Goal: Task Accomplishment & Management: Complete application form

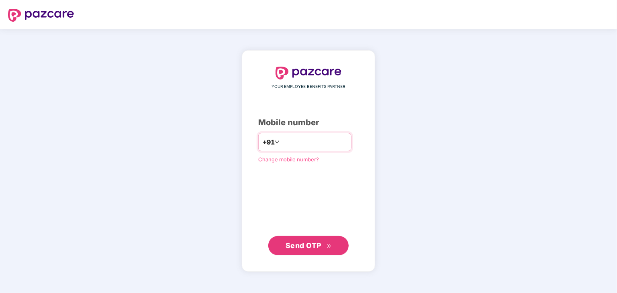
type input "**********"
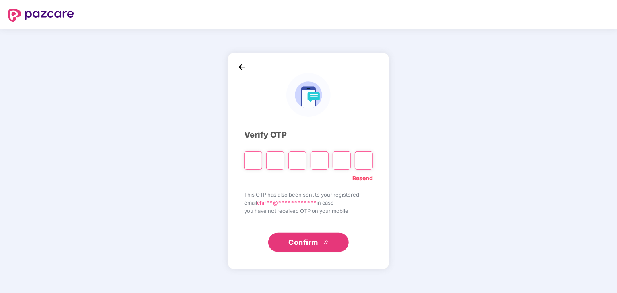
paste input "*"
type input "*"
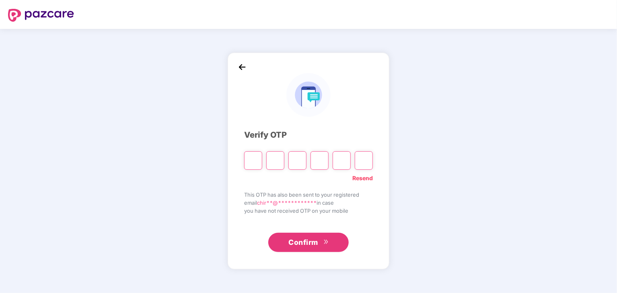
type input "*"
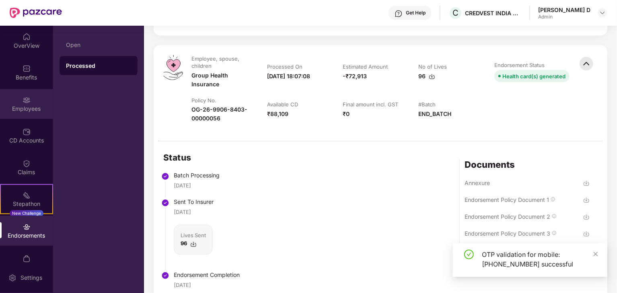
click at [33, 108] on div "Employees" at bounding box center [26, 109] width 53 height 8
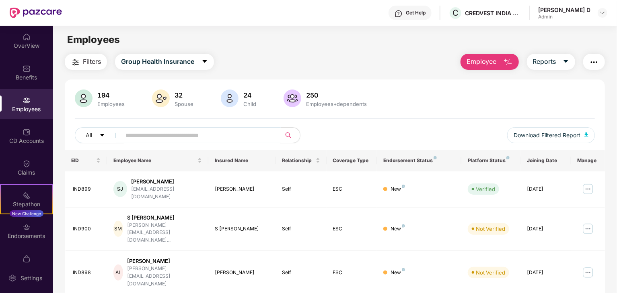
click at [165, 134] on input "text" at bounding box center [197, 135] width 144 height 12
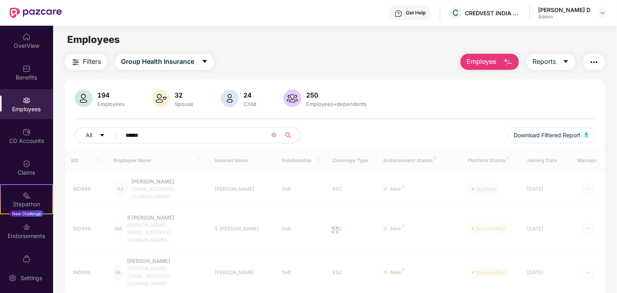
type input "*******"
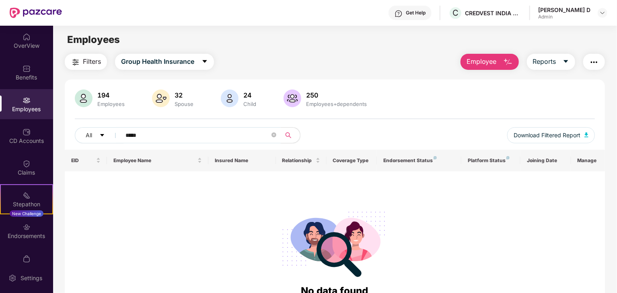
type input "******"
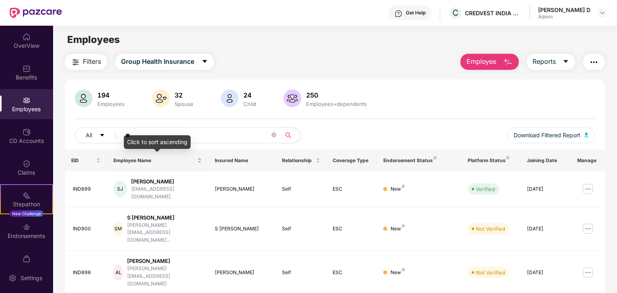
type input "***"
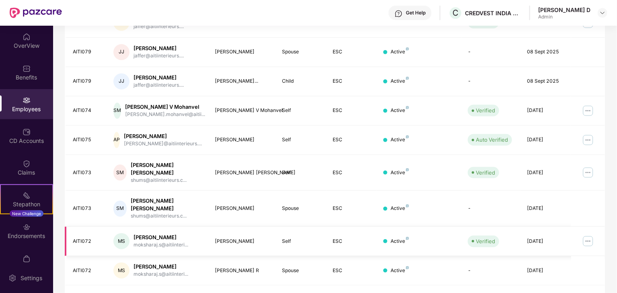
scroll to position [0, 0]
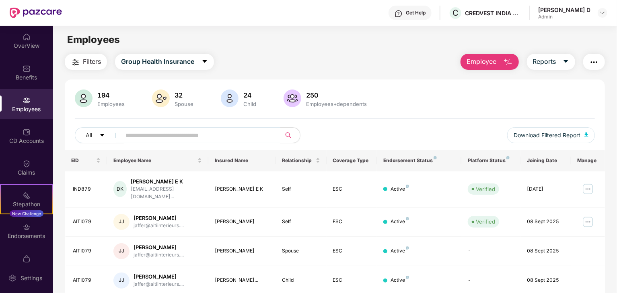
click at [217, 144] on div "All Download Filtered Report" at bounding box center [335, 138] width 520 height 23
click at [218, 140] on input "text" at bounding box center [197, 135] width 144 height 12
type input "******"
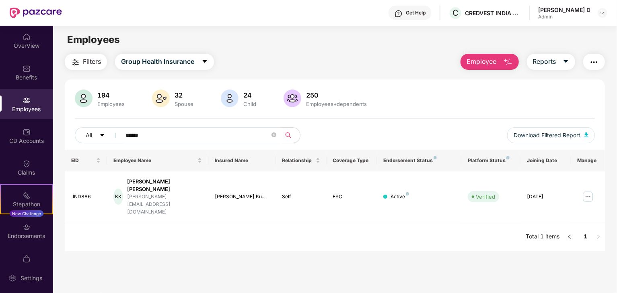
type input "******"
click at [507, 60] on img "button" at bounding box center [508, 62] width 10 height 10
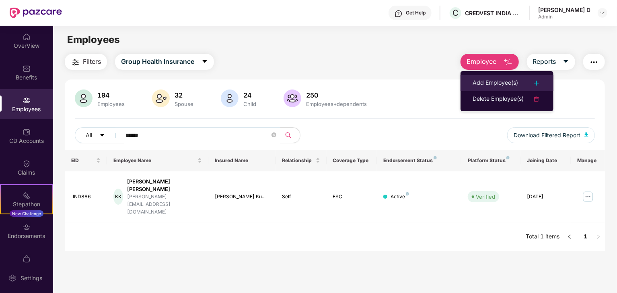
click at [479, 85] on div "Add Employee(s)" at bounding box center [494, 83] width 45 height 10
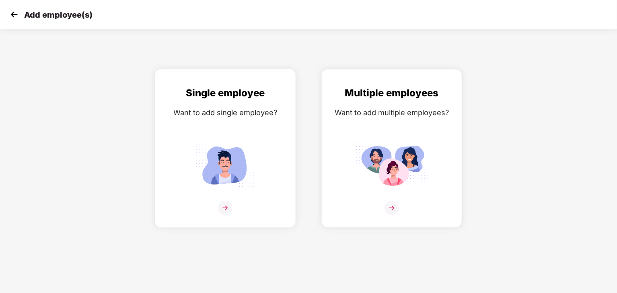
click at [233, 179] on img at bounding box center [225, 165] width 72 height 50
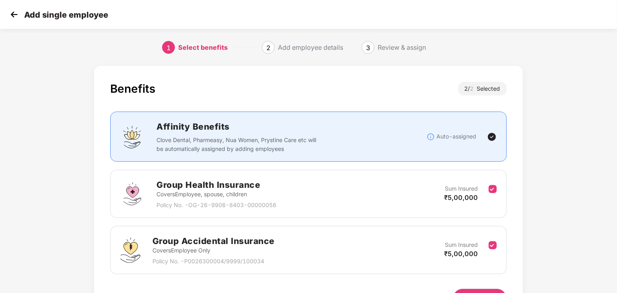
scroll to position [51, 0]
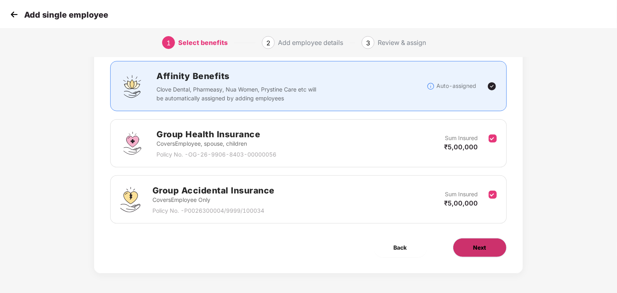
drag, startPoint x: 452, startPoint y: 239, endPoint x: 465, endPoint y: 247, distance: 15.2
click at [465, 247] on div "Next" at bounding box center [480, 247] width 80 height 19
click at [465, 247] on button "Next" at bounding box center [480, 247] width 54 height 19
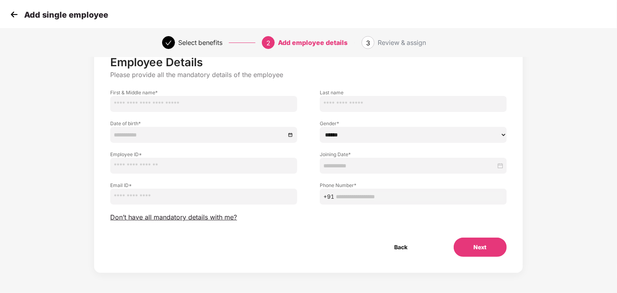
scroll to position [0, 0]
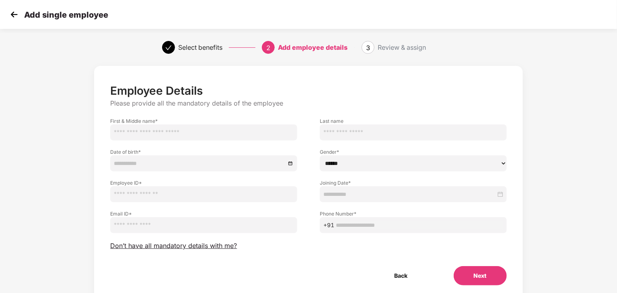
click at [261, 132] on input "text" at bounding box center [203, 133] width 187 height 16
click at [391, 284] on button "Back" at bounding box center [400, 276] width 53 height 19
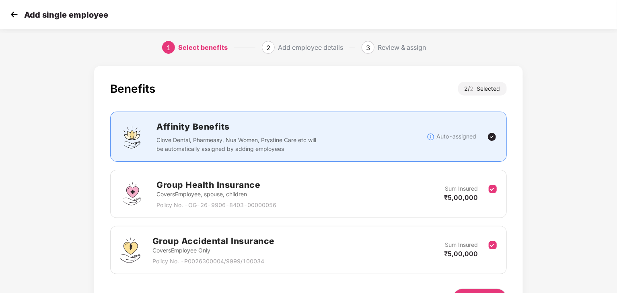
scroll to position [51, 0]
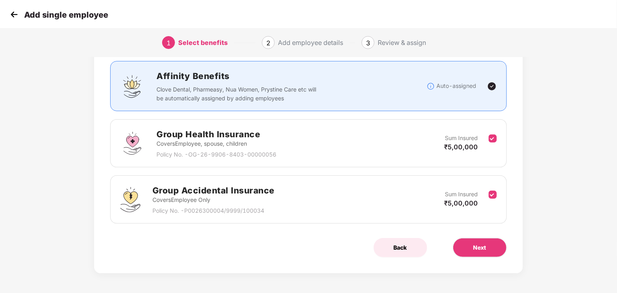
click at [407, 246] on button "Back" at bounding box center [399, 247] width 53 height 19
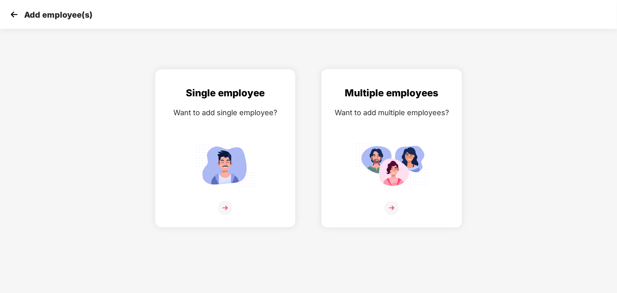
click at [400, 193] on div "Multiple employees Want to add multiple employees?" at bounding box center [392, 156] width 124 height 140
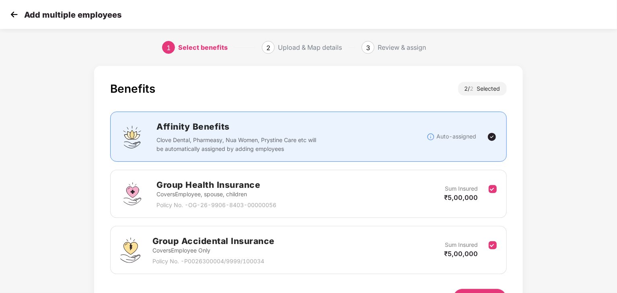
scroll to position [51, 0]
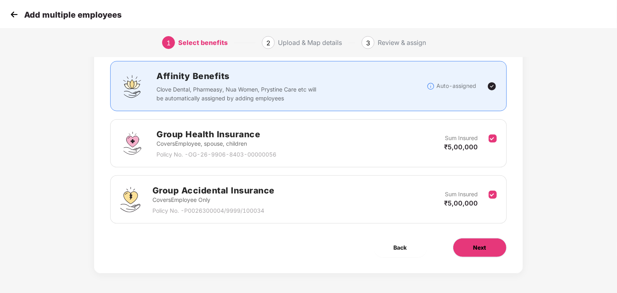
click at [471, 240] on button "Next" at bounding box center [480, 247] width 54 height 19
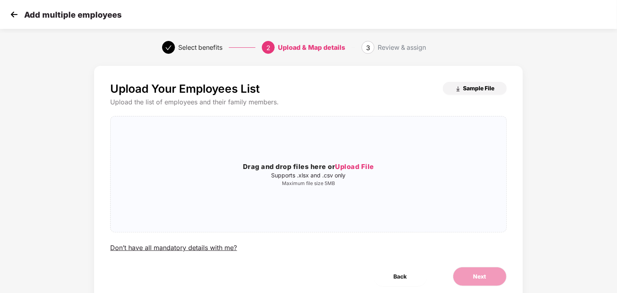
click at [483, 90] on span "Sample File" at bounding box center [478, 88] width 31 height 8
click at [394, 276] on span "Back" at bounding box center [400, 277] width 13 height 9
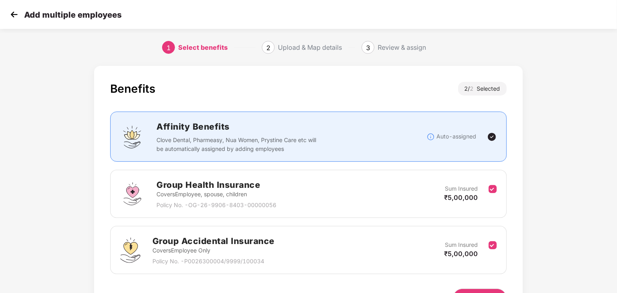
scroll to position [51, 0]
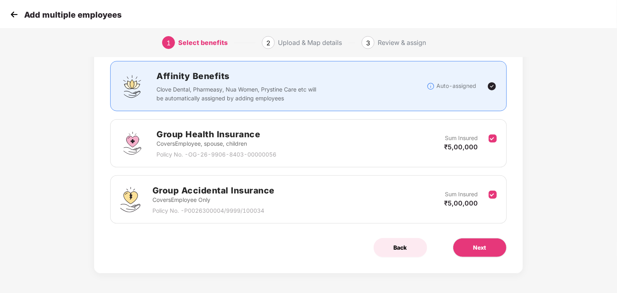
click at [402, 240] on button "Back" at bounding box center [399, 247] width 53 height 19
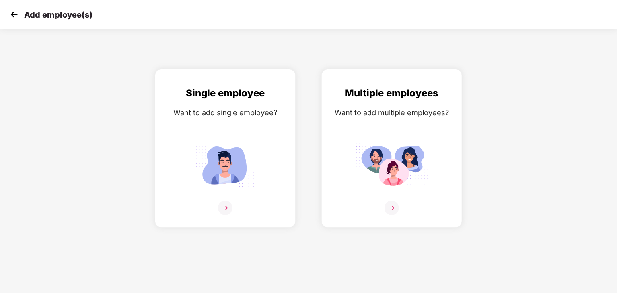
scroll to position [0, 0]
click at [19, 15] on img at bounding box center [14, 14] width 12 height 12
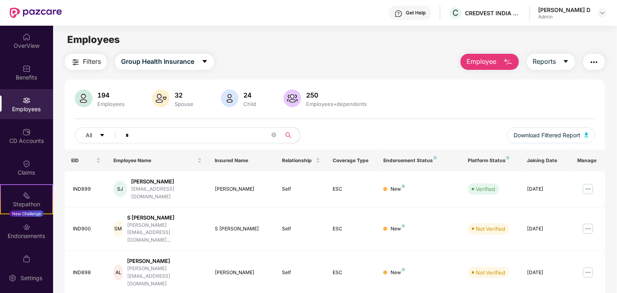
click at [206, 132] on input "*" at bounding box center [197, 135] width 144 height 12
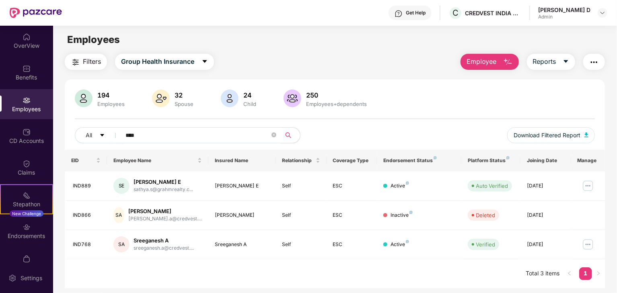
type input "****"
click at [486, 62] on span "Employee" at bounding box center [481, 62] width 30 height 10
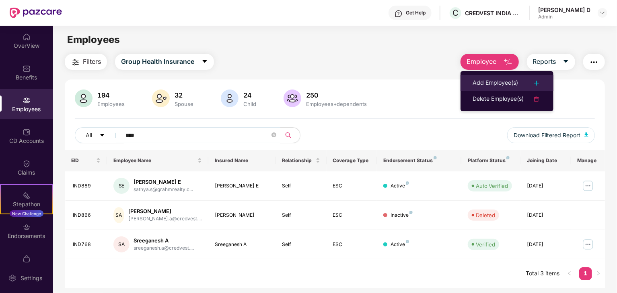
click at [492, 88] on li "Add Employee(s)" at bounding box center [506, 83] width 93 height 16
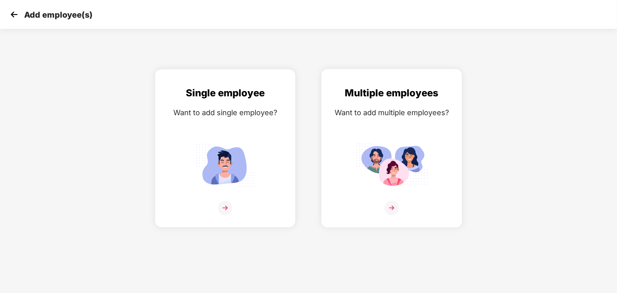
click at [427, 191] on div "Multiple employees Want to add multiple employees?" at bounding box center [392, 156] width 124 height 140
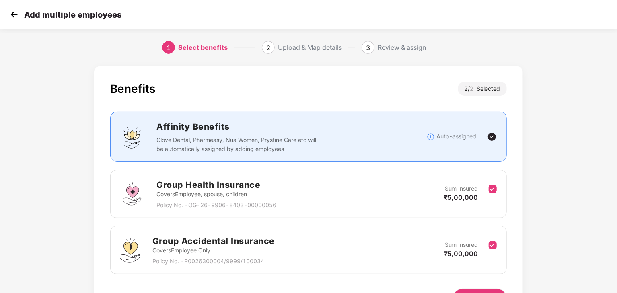
click at [536, 146] on div "Benefits 2 / 2 Selected Affinity Benefits Clove Dental, Pharmeasy, Nua Women, P…" at bounding box center [308, 203] width 514 height 283
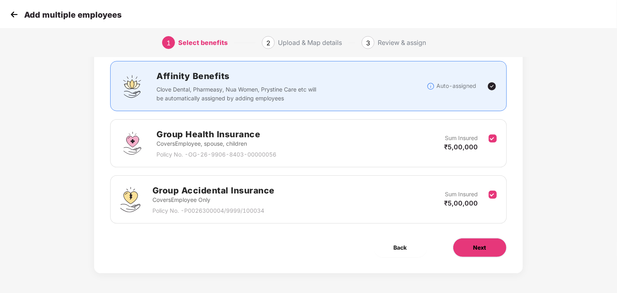
click at [494, 247] on button "Next" at bounding box center [480, 247] width 54 height 19
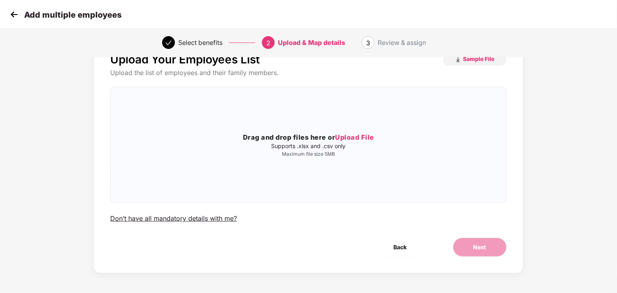
scroll to position [0, 0]
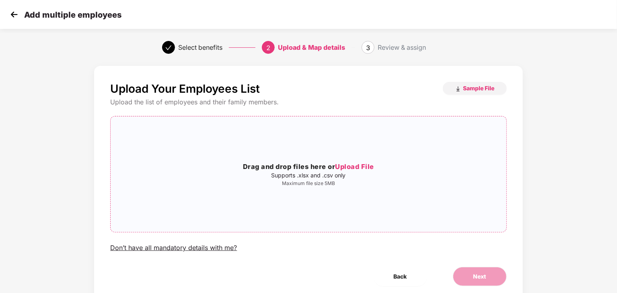
click at [363, 163] on span "Upload File" at bounding box center [354, 167] width 39 height 8
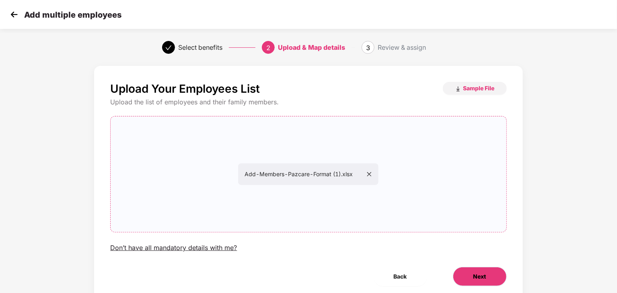
click at [485, 280] on span "Next" at bounding box center [479, 277] width 13 height 9
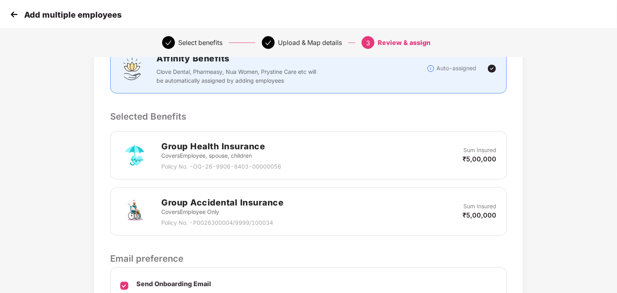
scroll to position [210, 0]
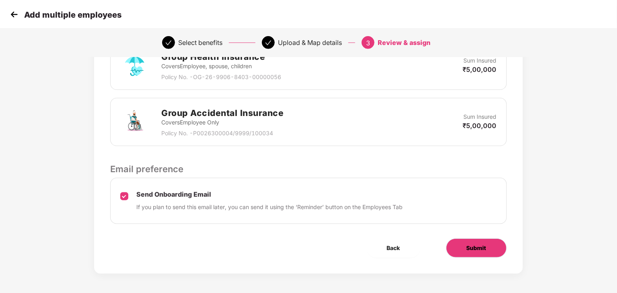
click at [481, 256] on button "Submit" at bounding box center [476, 248] width 61 height 19
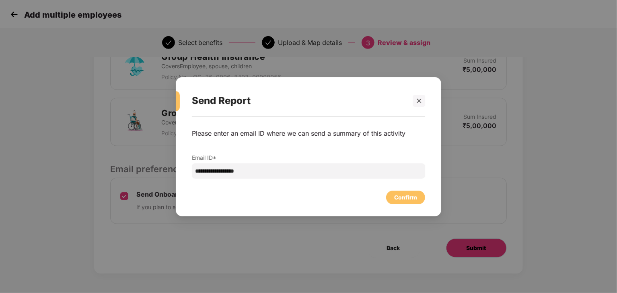
scroll to position [0, 0]
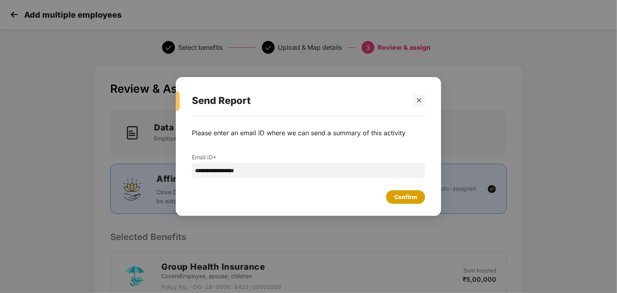
click at [404, 198] on div "Confirm" at bounding box center [405, 197] width 23 height 9
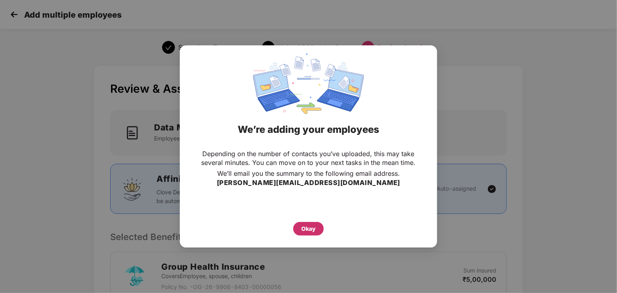
click at [314, 232] on div "Okay" at bounding box center [308, 229] width 14 height 9
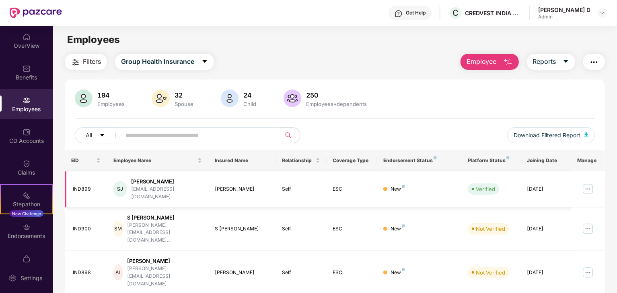
click at [584, 187] on img at bounding box center [587, 189] width 13 height 13
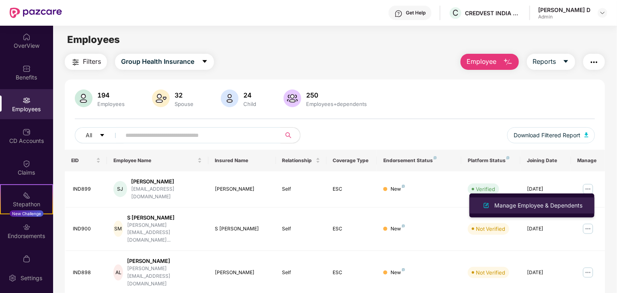
click at [576, 201] on div "Manage Employee & Dependents" at bounding box center [537, 205] width 91 height 9
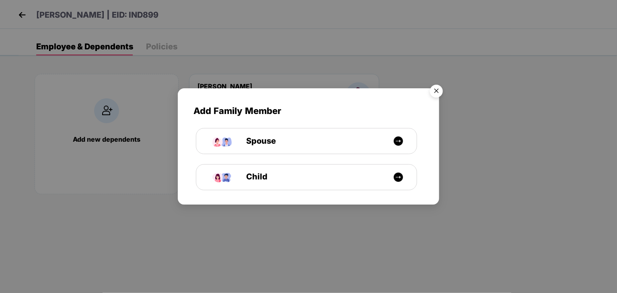
click at [437, 91] on img "Close" at bounding box center [436, 92] width 23 height 23
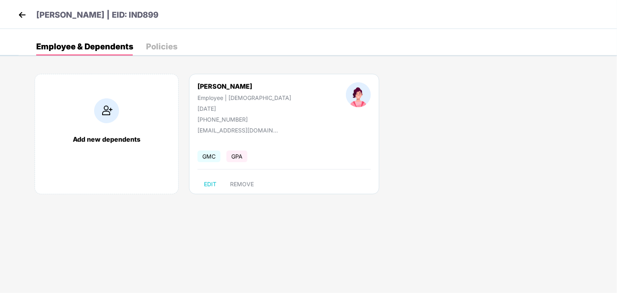
click at [26, 15] on img at bounding box center [22, 15] width 12 height 12
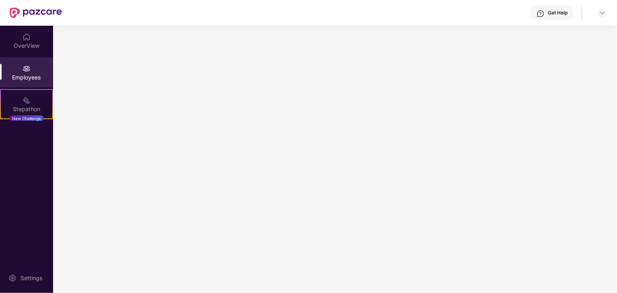
click at [26, 15] on img at bounding box center [36, 13] width 52 height 10
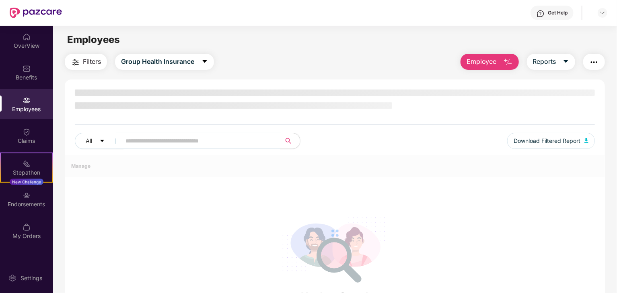
click at [31, 110] on div "Employees" at bounding box center [26, 109] width 53 height 8
click at [41, 111] on div "Employees" at bounding box center [26, 109] width 53 height 8
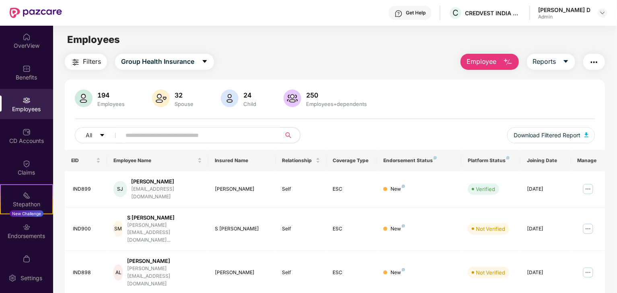
click at [189, 138] on input "text" at bounding box center [197, 135] width 144 height 12
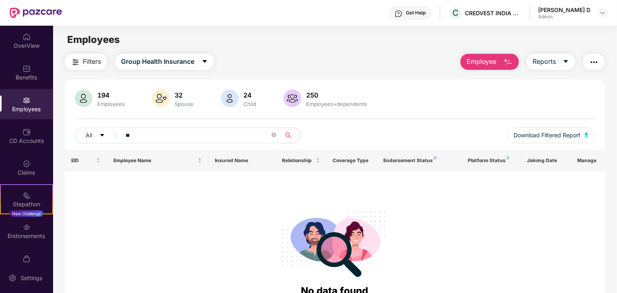
type input "*"
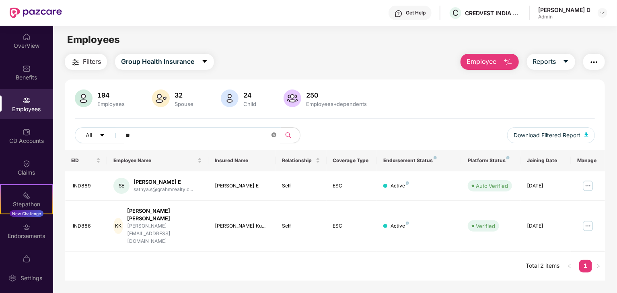
type input "*"
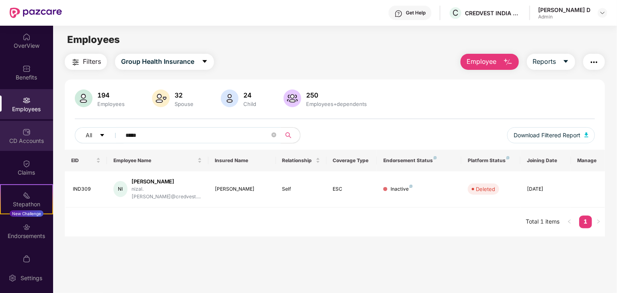
type input "*****"
click at [16, 139] on div "CD Accounts" at bounding box center [26, 141] width 53 height 8
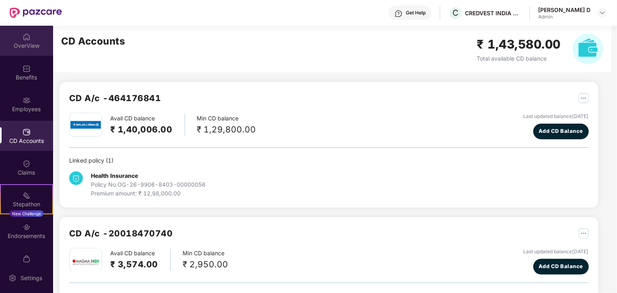
click at [18, 37] on div "OverView" at bounding box center [26, 41] width 53 height 30
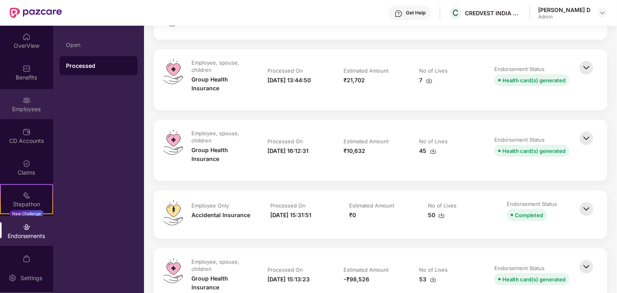
click at [16, 111] on div "Employees" at bounding box center [26, 109] width 53 height 8
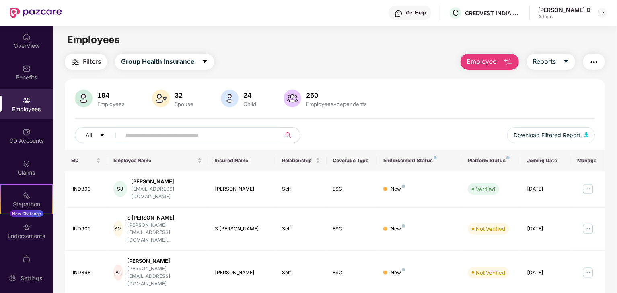
click at [481, 62] on span "Employee" at bounding box center [481, 62] width 30 height 10
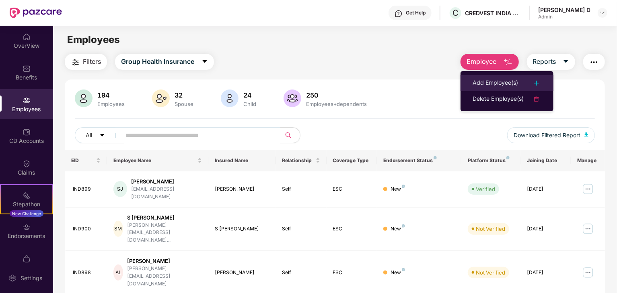
click at [484, 78] on li "Add Employee(s)" at bounding box center [506, 83] width 93 height 16
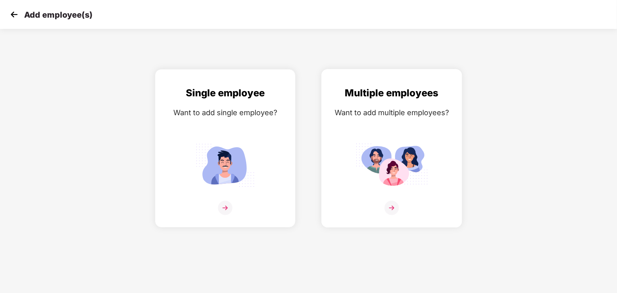
click at [402, 117] on div "Want to add multiple employees?" at bounding box center [392, 113] width 124 height 12
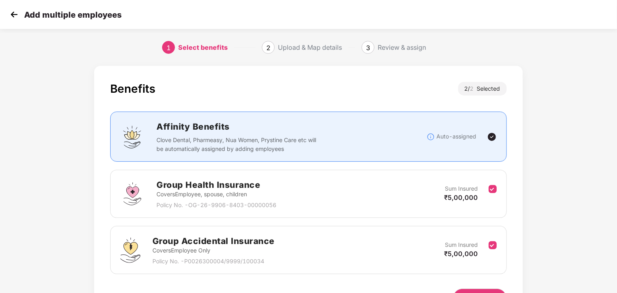
scroll to position [51, 0]
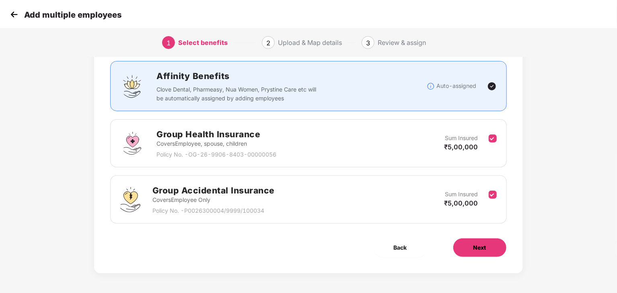
click at [495, 246] on button "Next" at bounding box center [480, 247] width 54 height 19
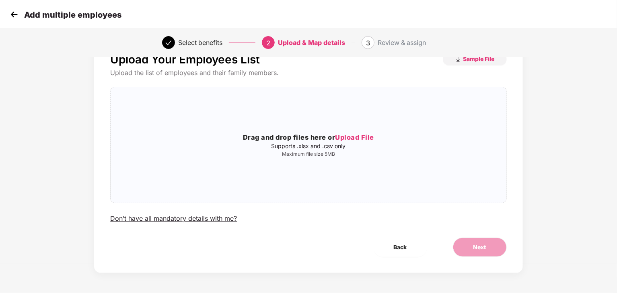
scroll to position [0, 0]
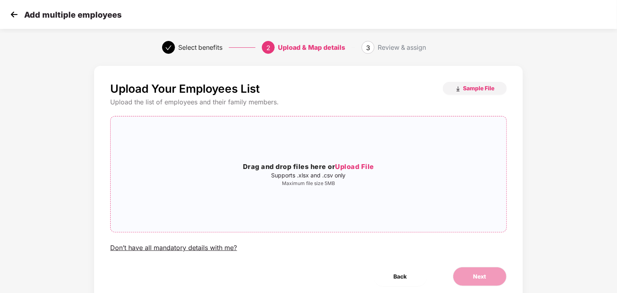
click at [351, 164] on span "Upload File" at bounding box center [354, 167] width 39 height 8
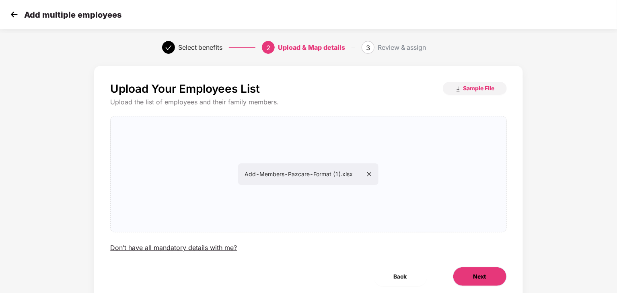
click at [473, 277] on span "Next" at bounding box center [479, 277] width 13 height 9
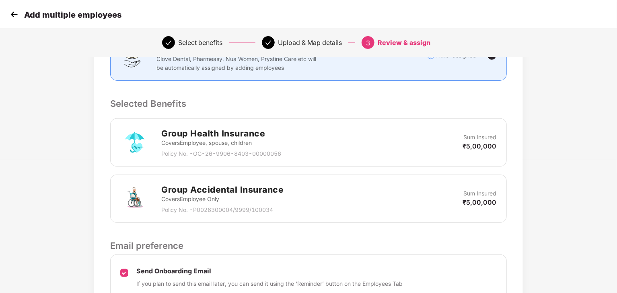
scroll to position [210, 0]
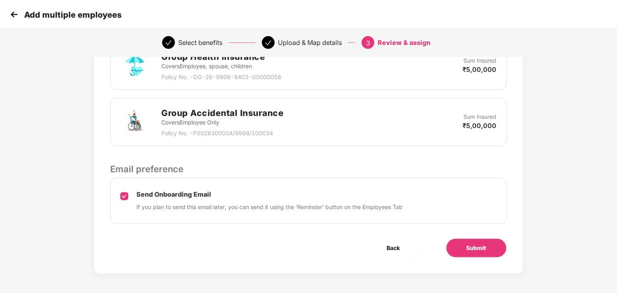
click at [482, 257] on div "Review & Assign Benefits Data Mapped Successfully Employee-data.csv Affinity Be…" at bounding box center [308, 65] width 428 height 418
click at [487, 247] on button "Submit" at bounding box center [476, 248] width 61 height 19
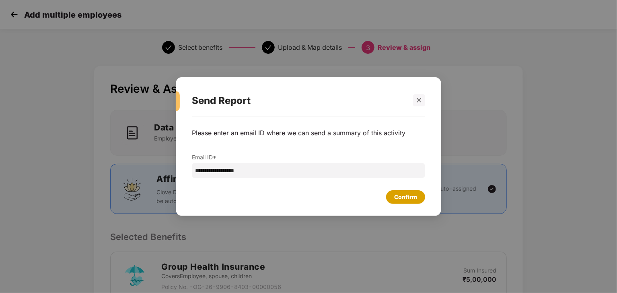
click at [415, 199] on div "Confirm" at bounding box center [405, 197] width 23 height 9
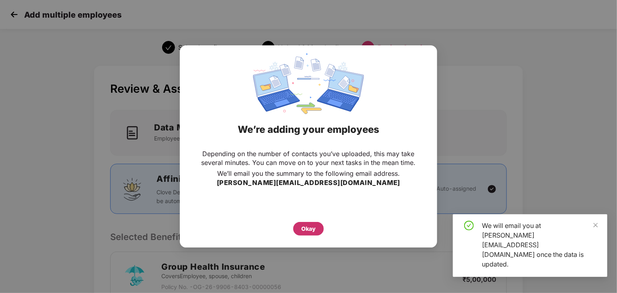
click at [318, 232] on div "Okay" at bounding box center [308, 229] width 31 height 14
